Goal: Task Accomplishment & Management: Manage account settings

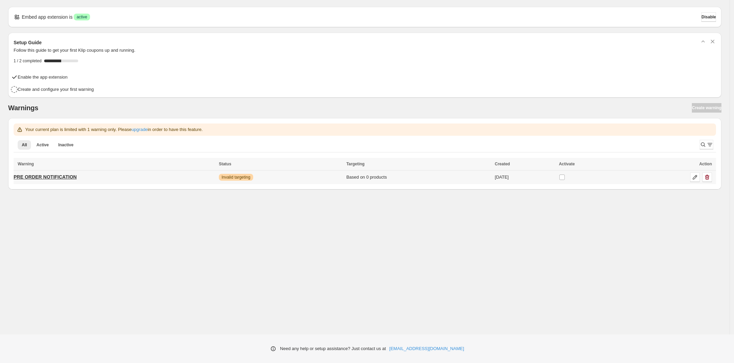
click at [68, 181] on link "PRE ORDER NOTIFICATION" at bounding box center [45, 176] width 63 height 11
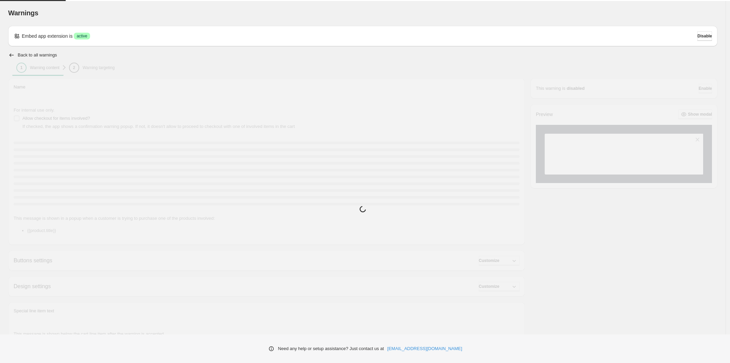
type input "**********"
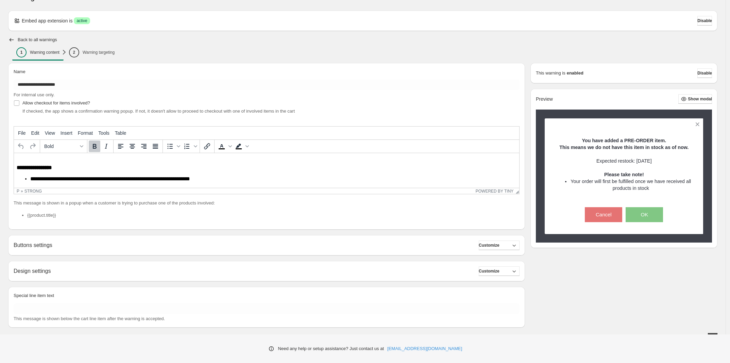
scroll to position [23, 0]
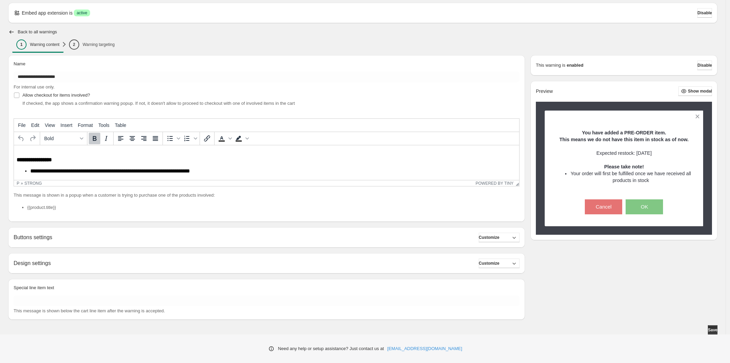
click at [243, 237] on div "Buttons settings Customize" at bounding box center [267, 238] width 506 height 10
click at [492, 239] on span "Customize" at bounding box center [489, 237] width 21 height 5
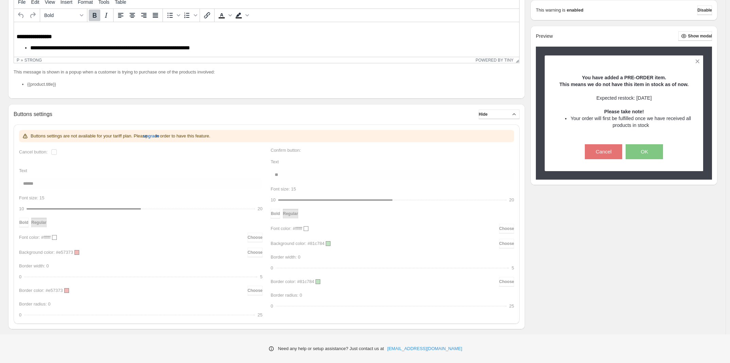
scroll to position [151, 0]
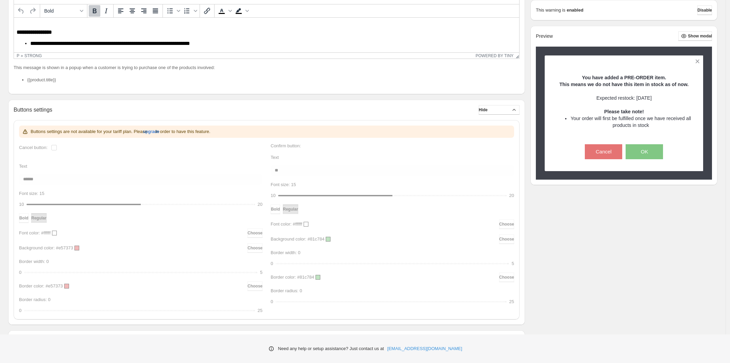
click at [291, 170] on div "Buttons settings are not available for your tariff plan. Please upgrade in orde…" at bounding box center [266, 219] width 495 height 188
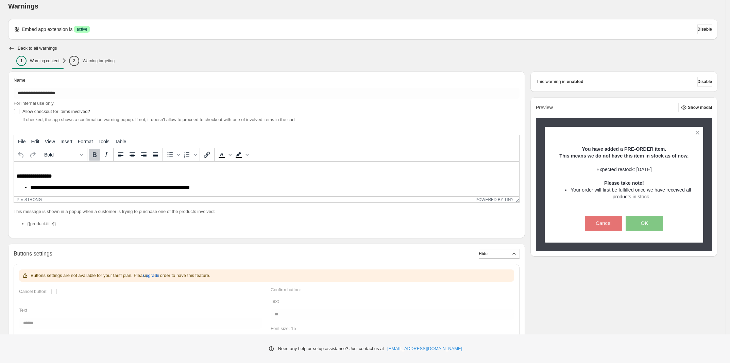
scroll to position [0, 0]
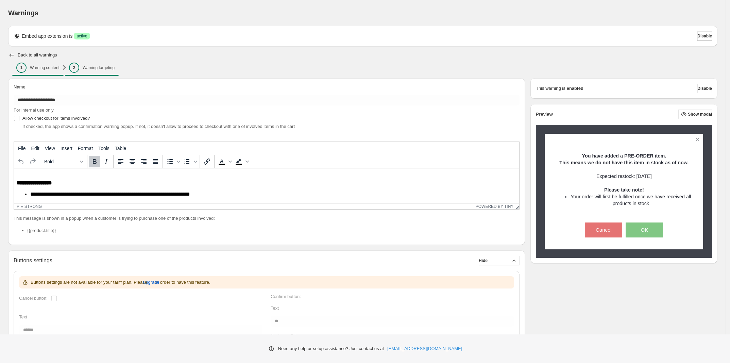
click at [96, 68] on p "Warning targeting" at bounding box center [99, 67] width 32 height 5
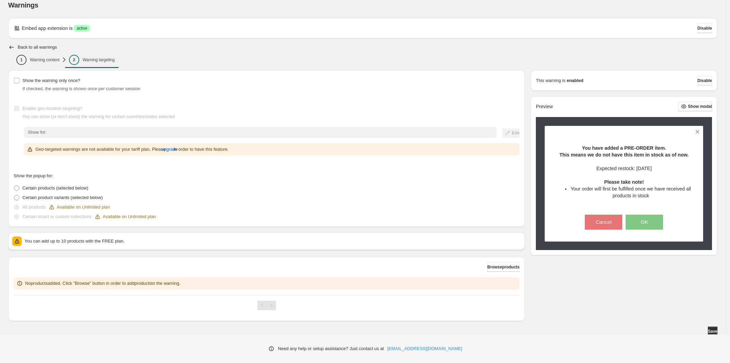
scroll to position [10, 0]
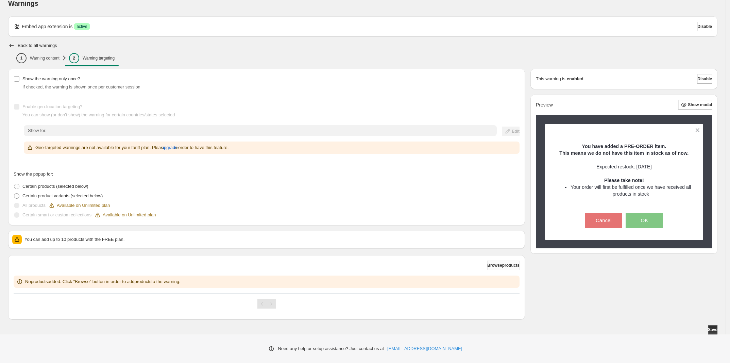
click at [500, 265] on span "Browse products" at bounding box center [503, 264] width 32 height 5
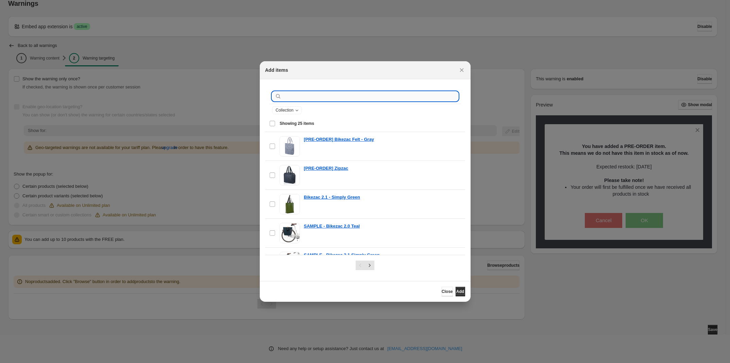
click at [308, 96] on input ":r1h:" at bounding box center [370, 96] width 175 height 10
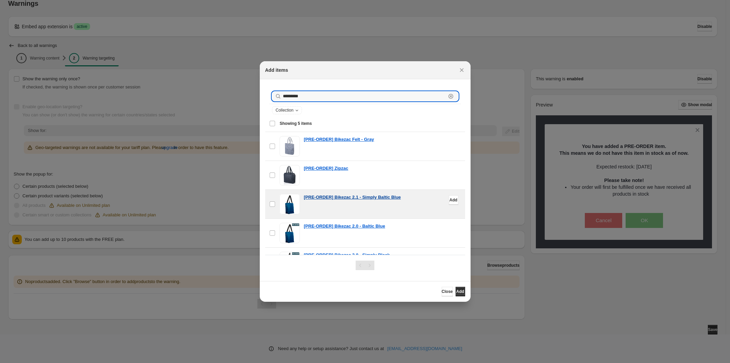
type input "*********"
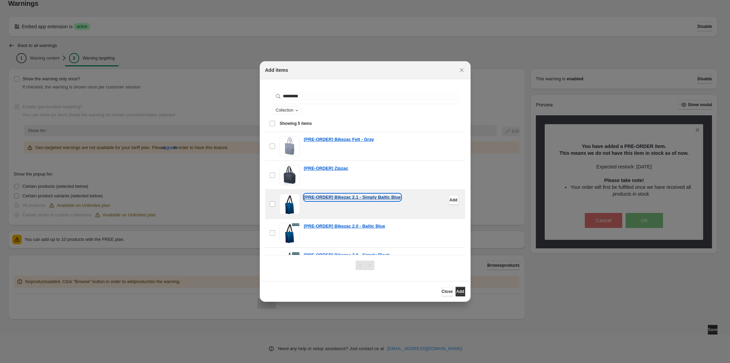
click at [390, 195] on p "[PRE-ORDER] Bikezac 2.1 - Simply Baltic Blue" at bounding box center [352, 197] width 97 height 7
click at [449, 200] on span "Add" at bounding box center [453, 199] width 8 height 5
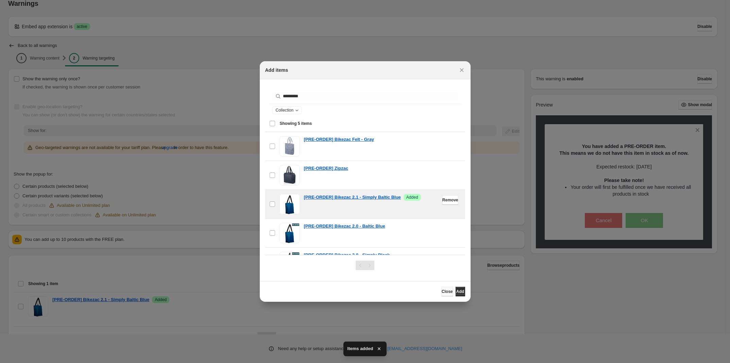
click at [442, 289] on span "Close" at bounding box center [447, 291] width 11 height 5
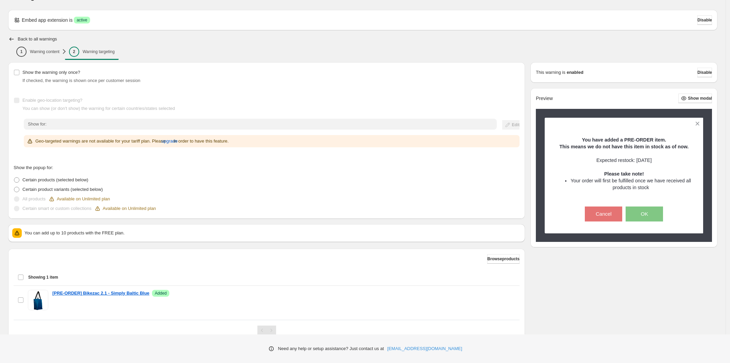
scroll to position [0, 0]
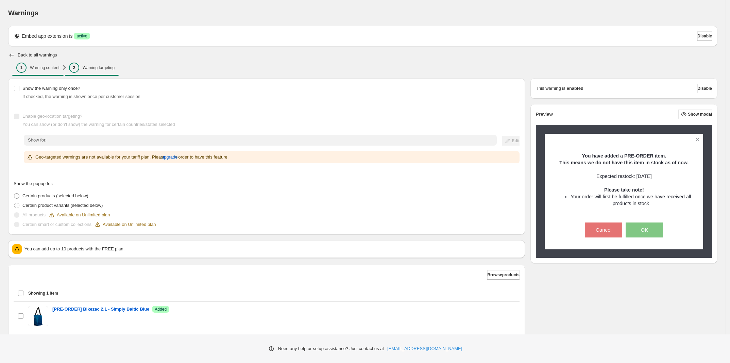
click at [33, 63] on span "1 Warning content" at bounding box center [37, 68] width 43 height 10
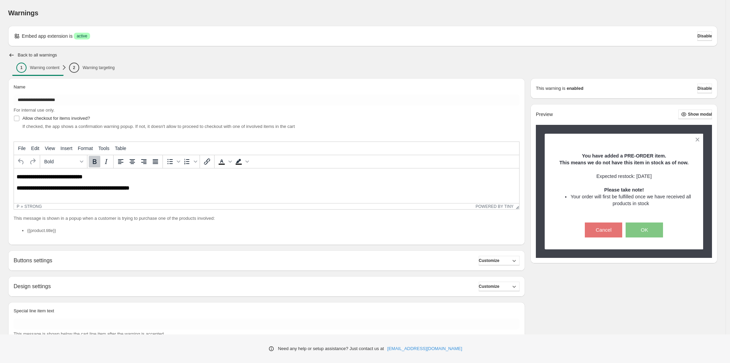
scroll to position [42, 0]
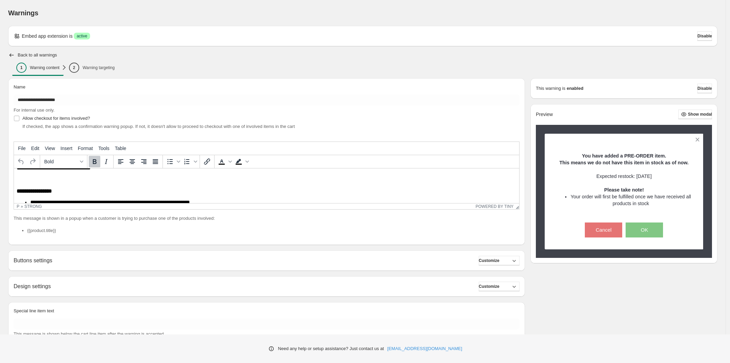
click at [89, 286] on div "Design settings Customize" at bounding box center [267, 287] width 506 height 10
click at [508, 283] on button "Customize" at bounding box center [499, 287] width 41 height 10
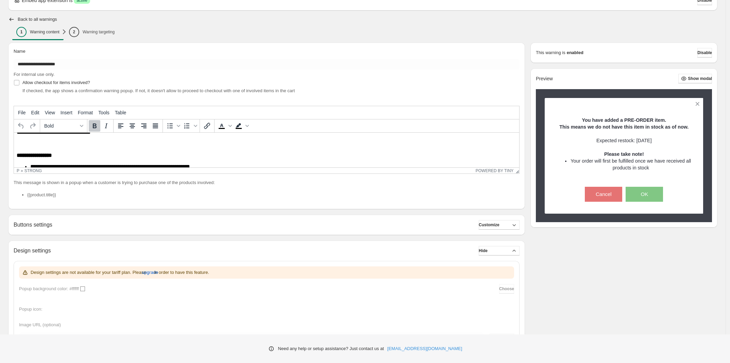
scroll to position [127, 0]
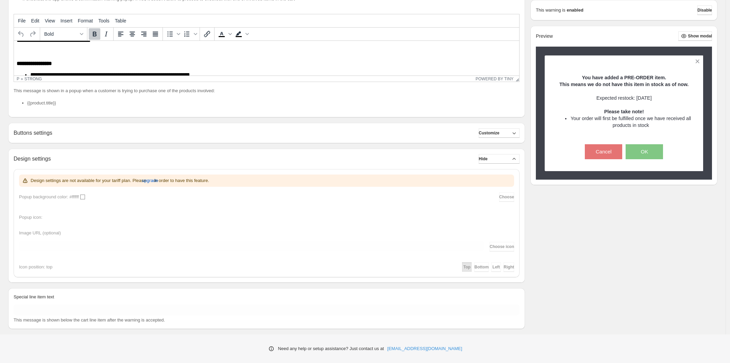
click at [81, 197] on div "Design settings are not available for your tariff plan. Please upgrade in order…" at bounding box center [266, 222] width 495 height 97
click at [155, 181] on span "upgrade" at bounding box center [150, 180] width 16 height 7
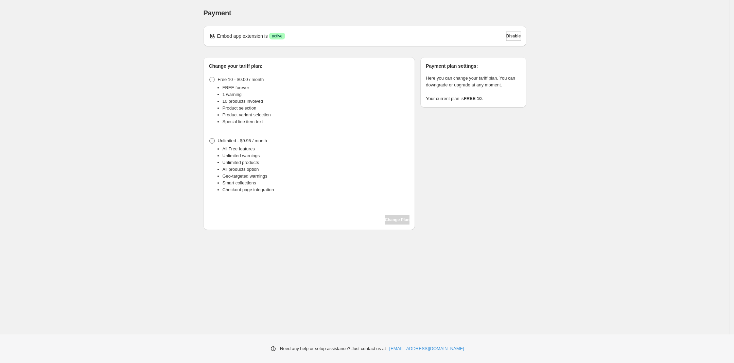
click at [216, 140] on label "Unlimited - $9.95 / month" at bounding box center [238, 141] width 58 height 10
click at [213, 81] on span at bounding box center [211, 79] width 5 height 5
